Goal: Task Accomplishment & Management: Manage account settings

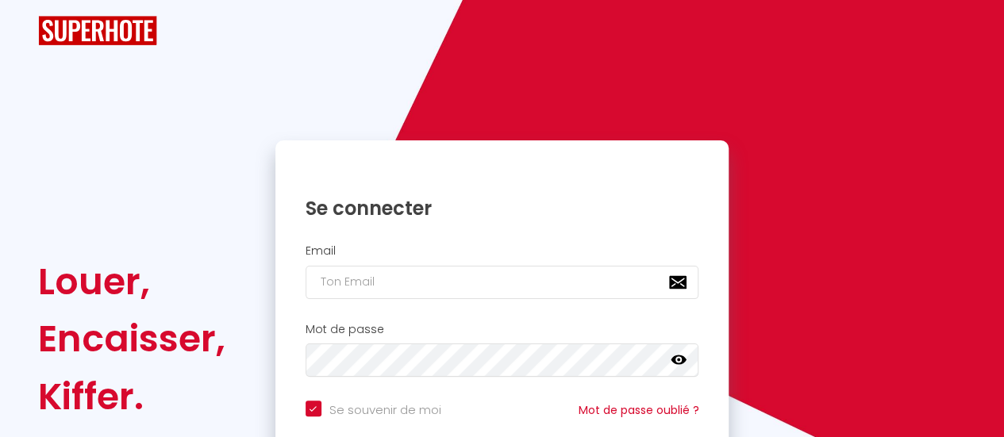
checkbox input "true"
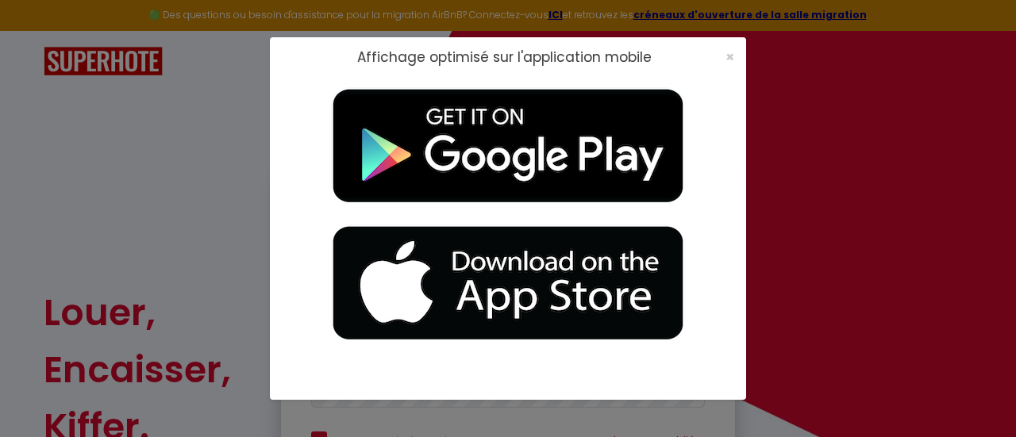
type input "[EMAIL_ADDRESS][DOMAIN_NAME]"
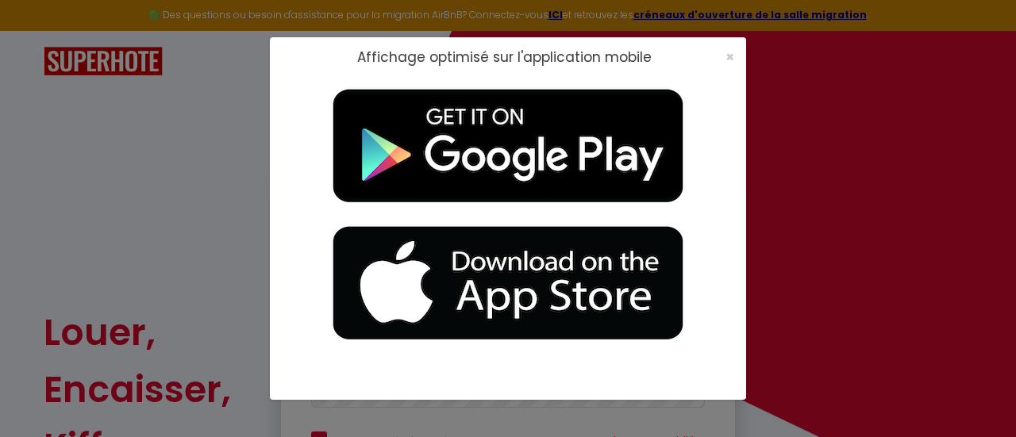
checkbox input "true"
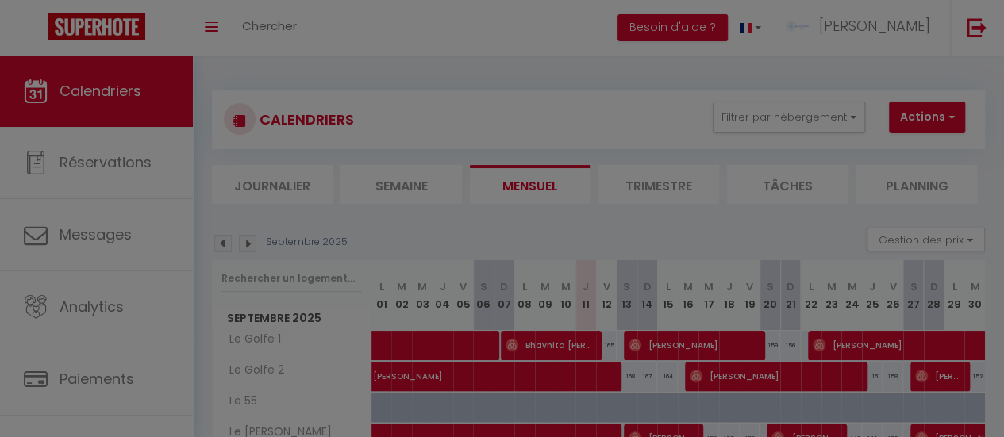
click at [380, 17] on div at bounding box center [502, 218] width 1004 height 437
click at [111, 156] on div at bounding box center [502, 218] width 1004 height 437
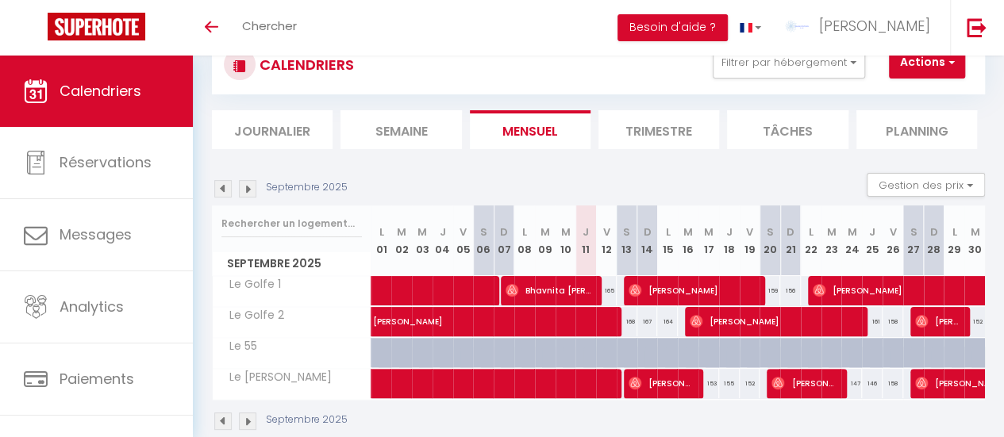
scroll to position [79, 0]
